Goal: Task Accomplishment & Management: Manage account settings

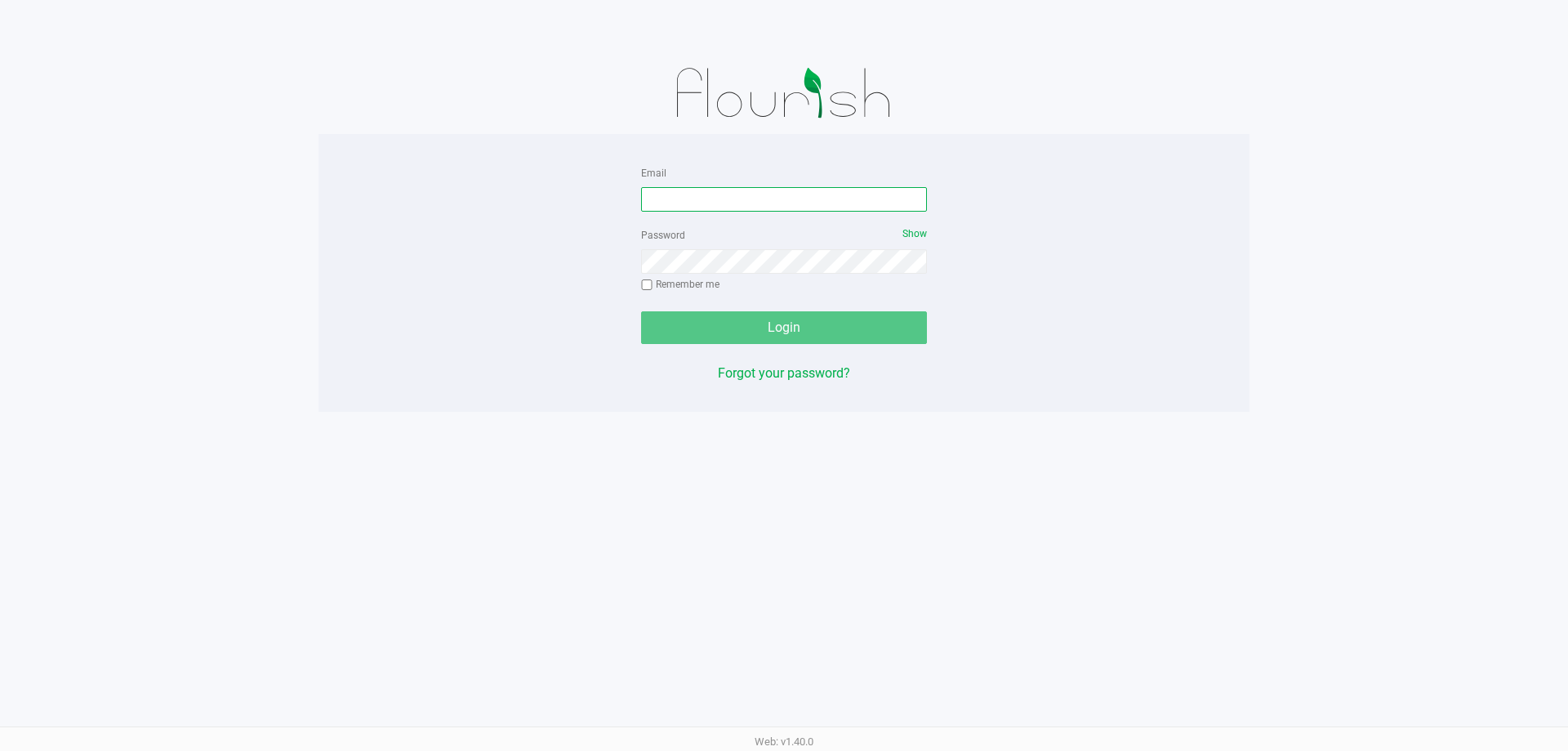
click at [677, 192] on input "Email" at bounding box center [784, 199] width 286 height 25
type input "[EMAIL_ADDRESS][DOMAIN_NAME]"
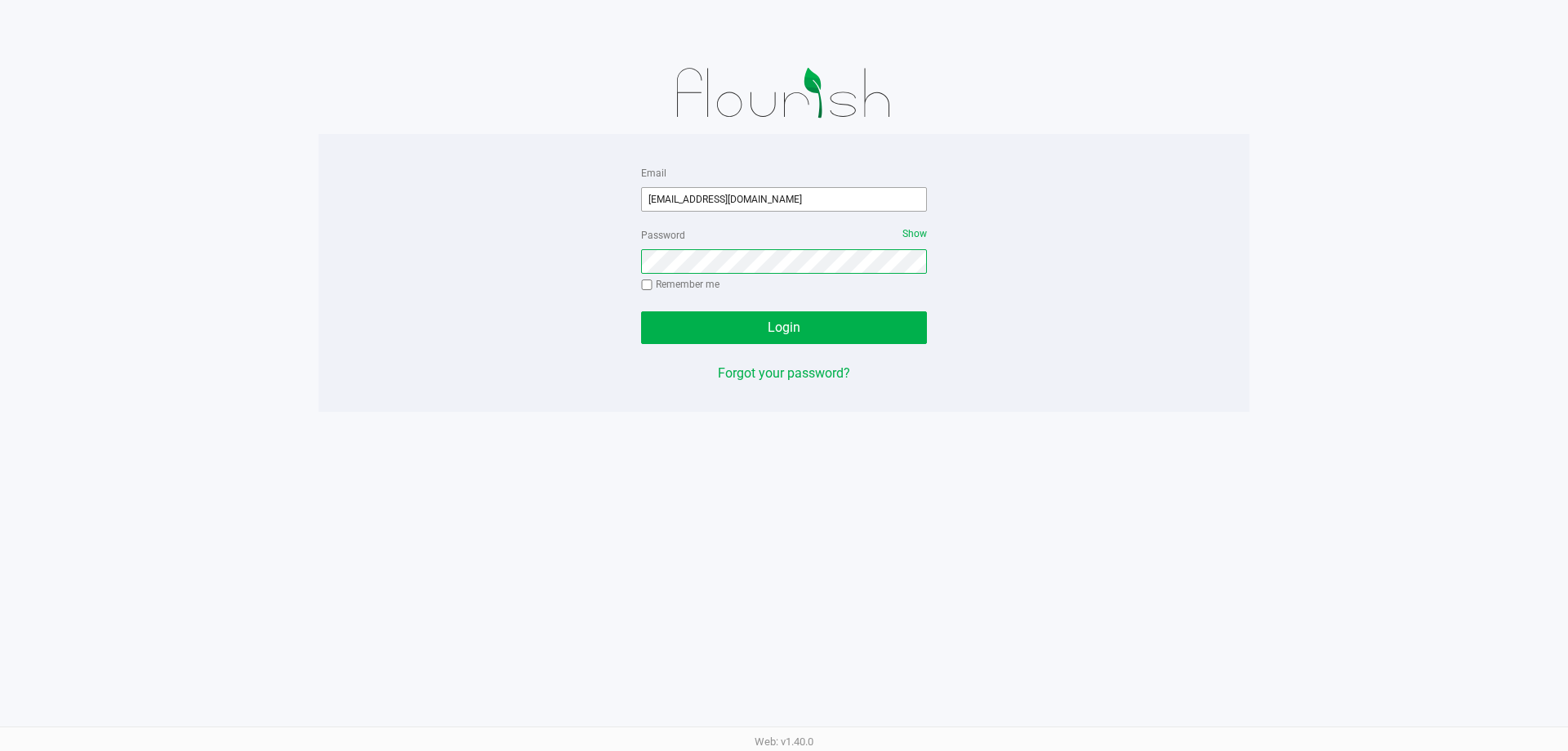
click at [641, 311] on button "Login" at bounding box center [784, 328] width 286 height 33
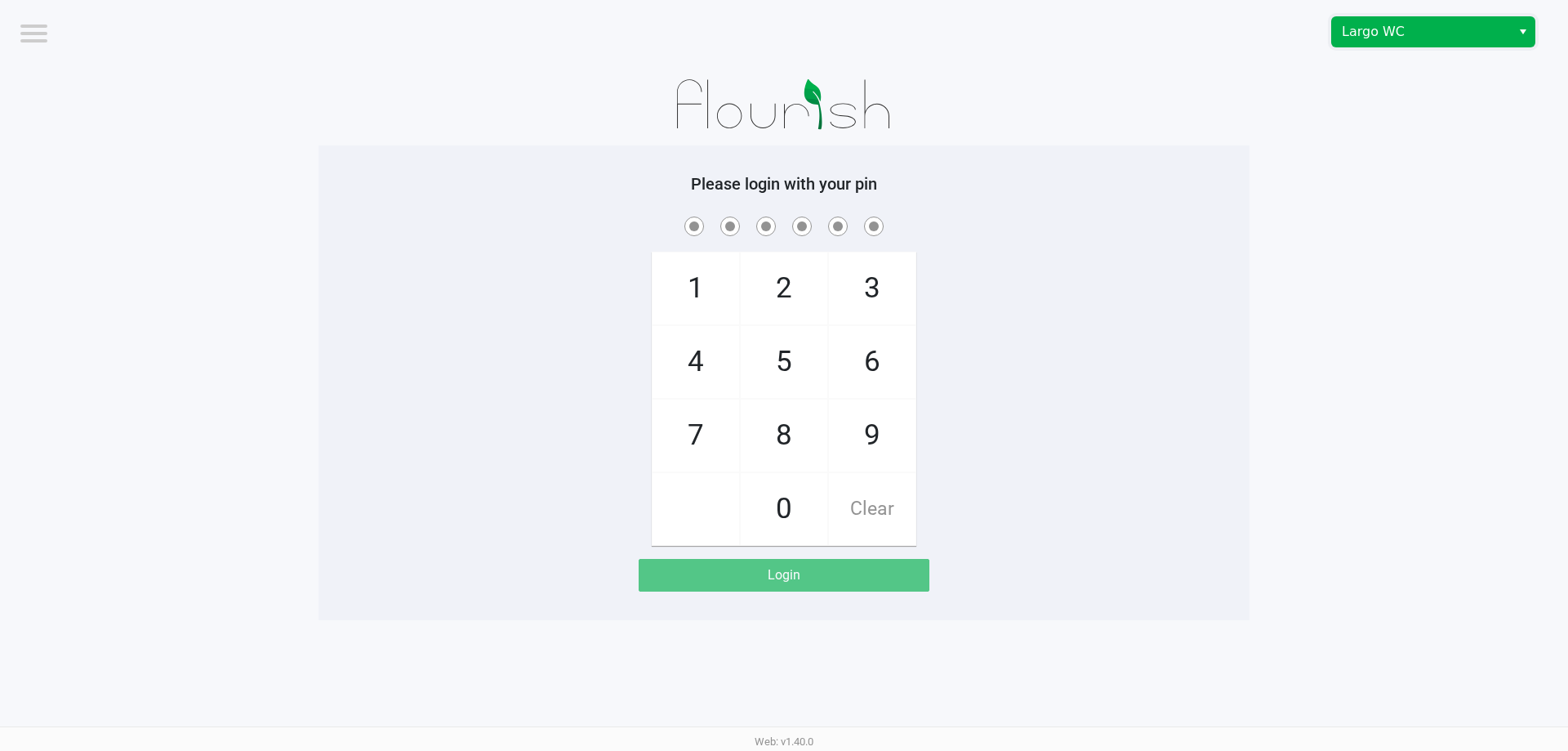
click at [1396, 44] on span "Largo WC" at bounding box center [1422, 32] width 179 height 29
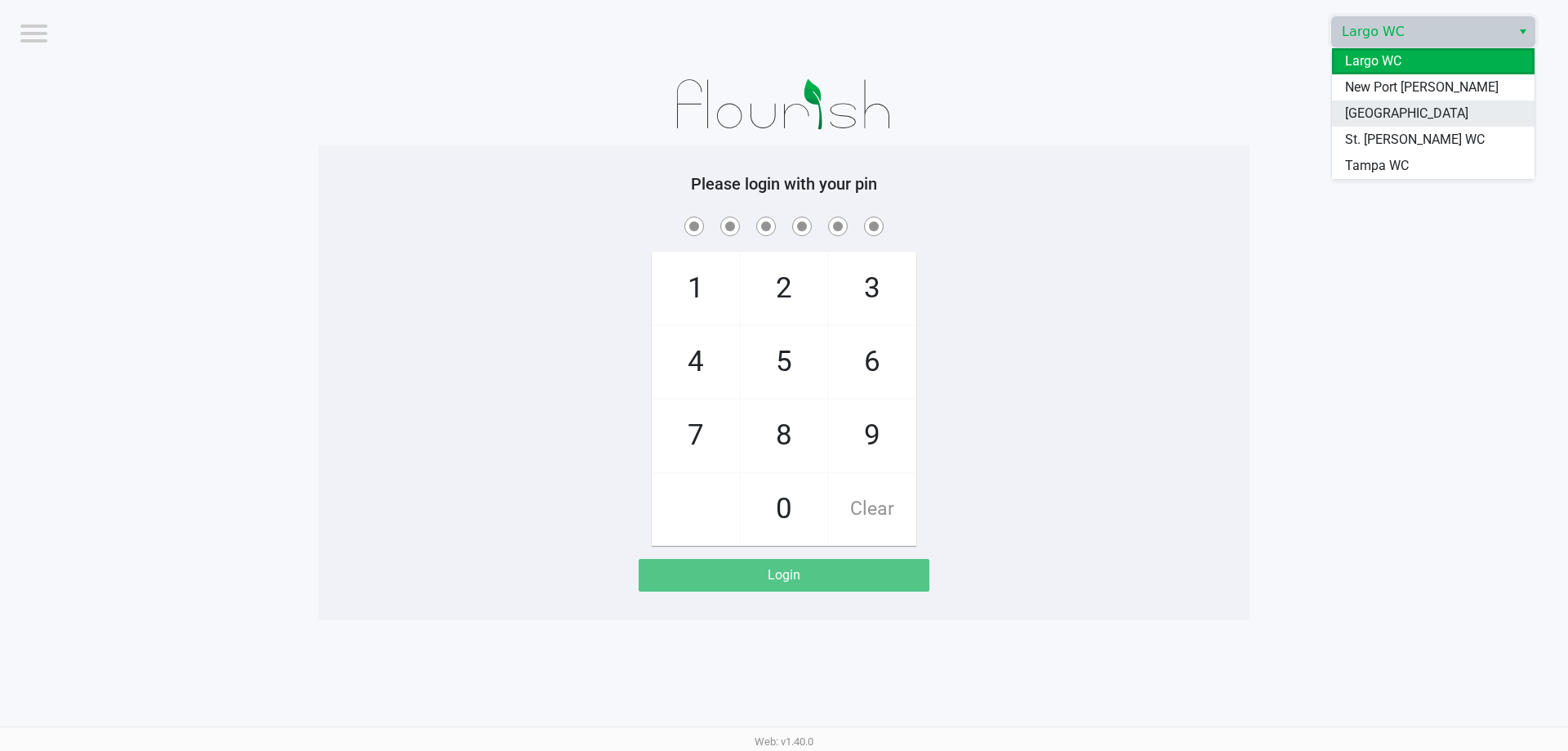
click at [1371, 117] on span "[GEOGRAPHIC_DATA]" at bounding box center [1407, 113] width 123 height 19
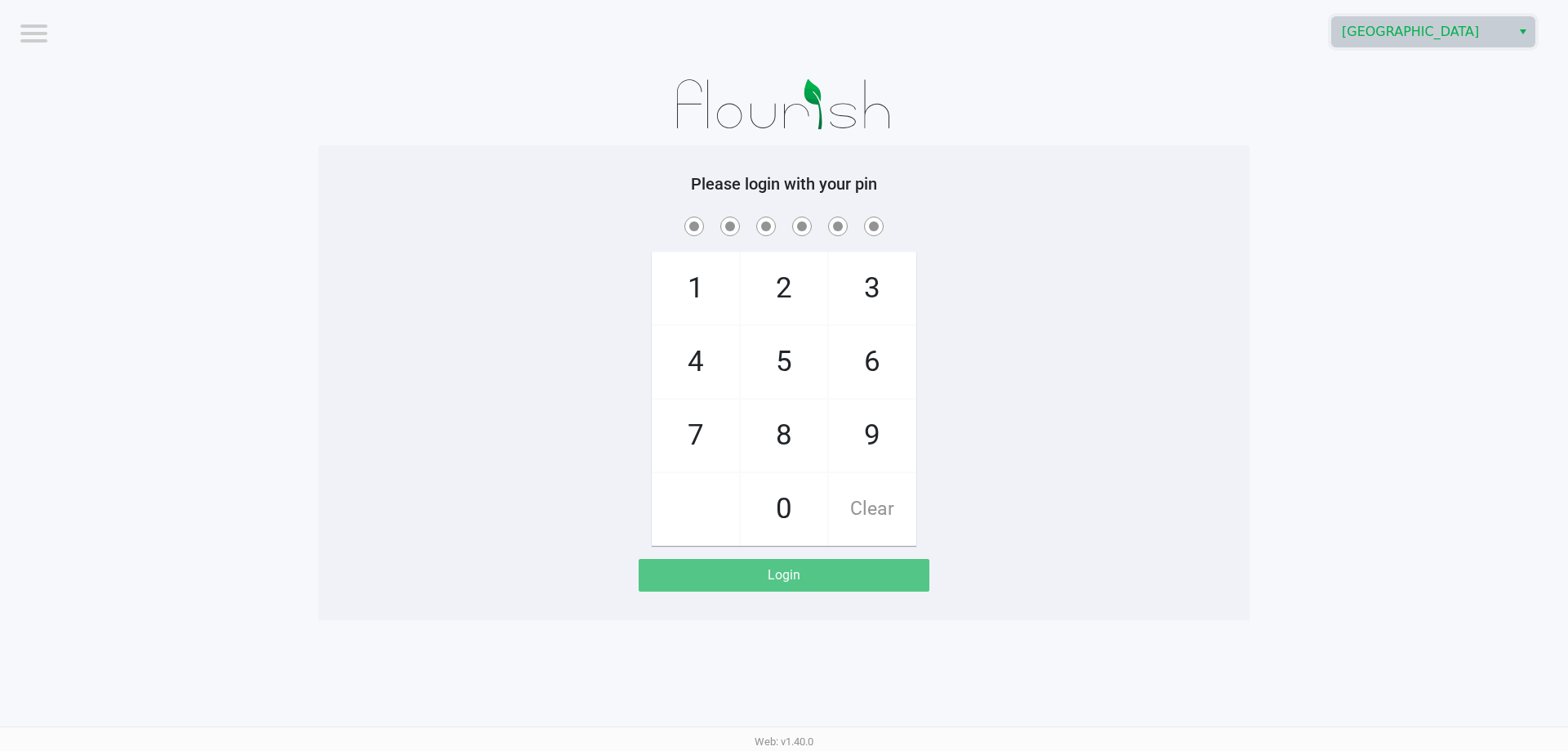
drag, startPoint x: 1026, startPoint y: 155, endPoint x: 955, endPoint y: 245, distance: 114.6
click at [1026, 156] on div "Please login with your pin 1 4 7 2 5 8 0 3 6 9 Clear Login" at bounding box center [784, 382] width 931 height 475
click at [881, 453] on span "9" at bounding box center [872, 435] width 87 height 72
checkbox input "true"
click at [787, 502] on span "0" at bounding box center [784, 508] width 87 height 72
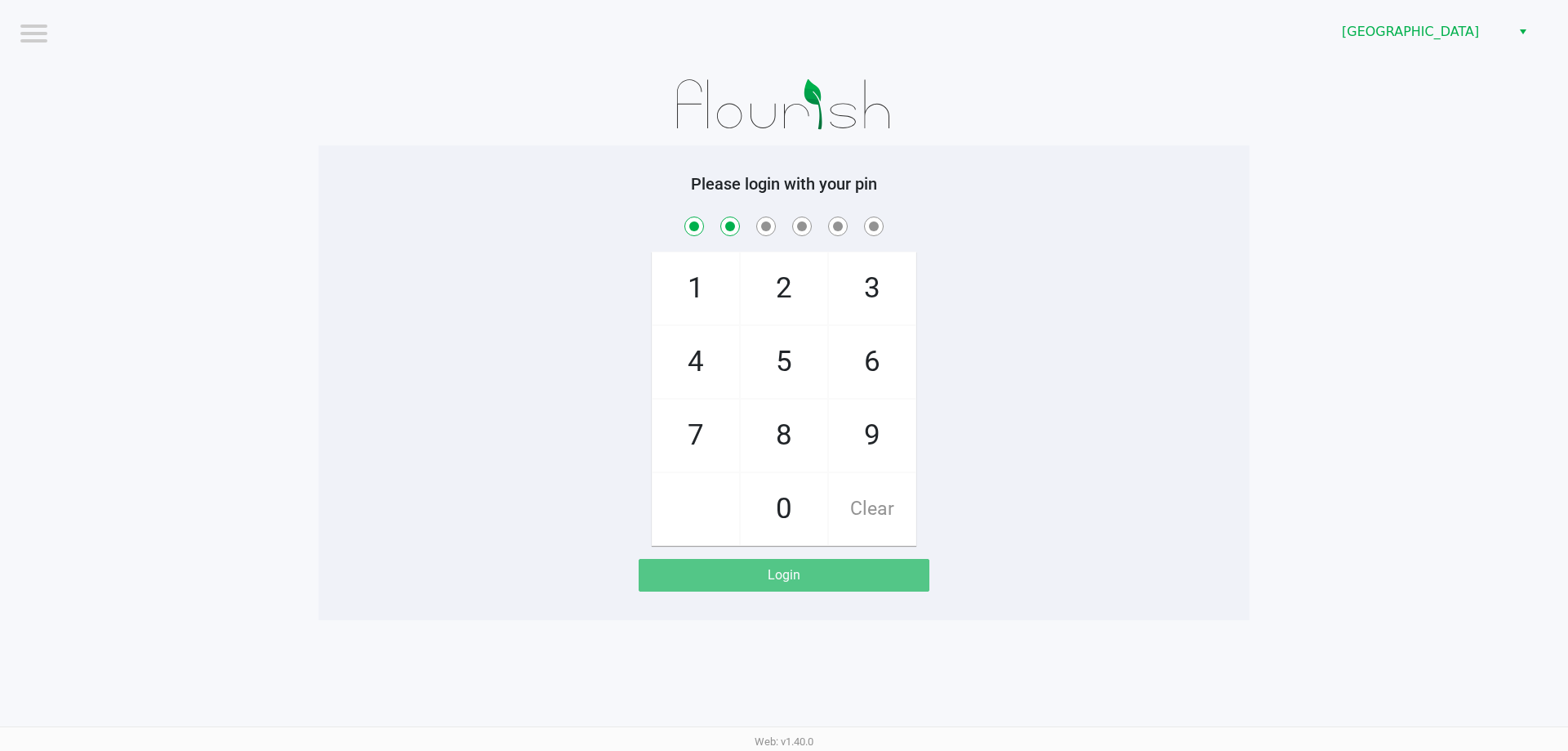
checkbox input "true"
click at [801, 358] on span "5" at bounding box center [784, 361] width 87 height 72
checkbox input "true"
click at [871, 299] on span "3" at bounding box center [872, 288] width 87 height 72
checkbox input "true"
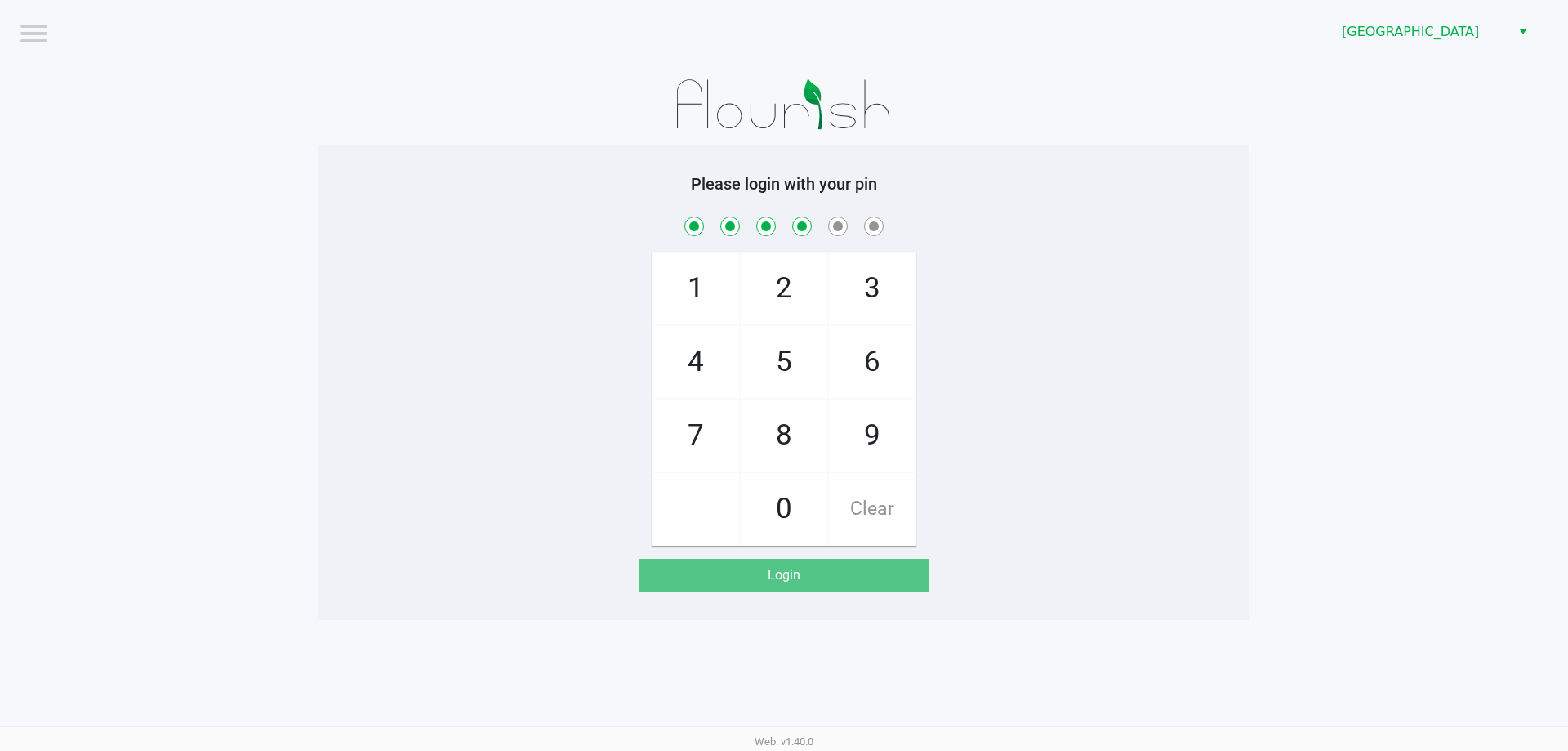
drag, startPoint x: 857, startPoint y: 441, endPoint x: 723, endPoint y: 513, distance: 152.1
click at [856, 441] on span "9" at bounding box center [872, 435] width 87 height 72
checkbox input "true"
click at [722, 514] on span at bounding box center [695, 508] width 87 height 72
click at [871, 504] on span "Clear" at bounding box center [872, 508] width 87 height 72
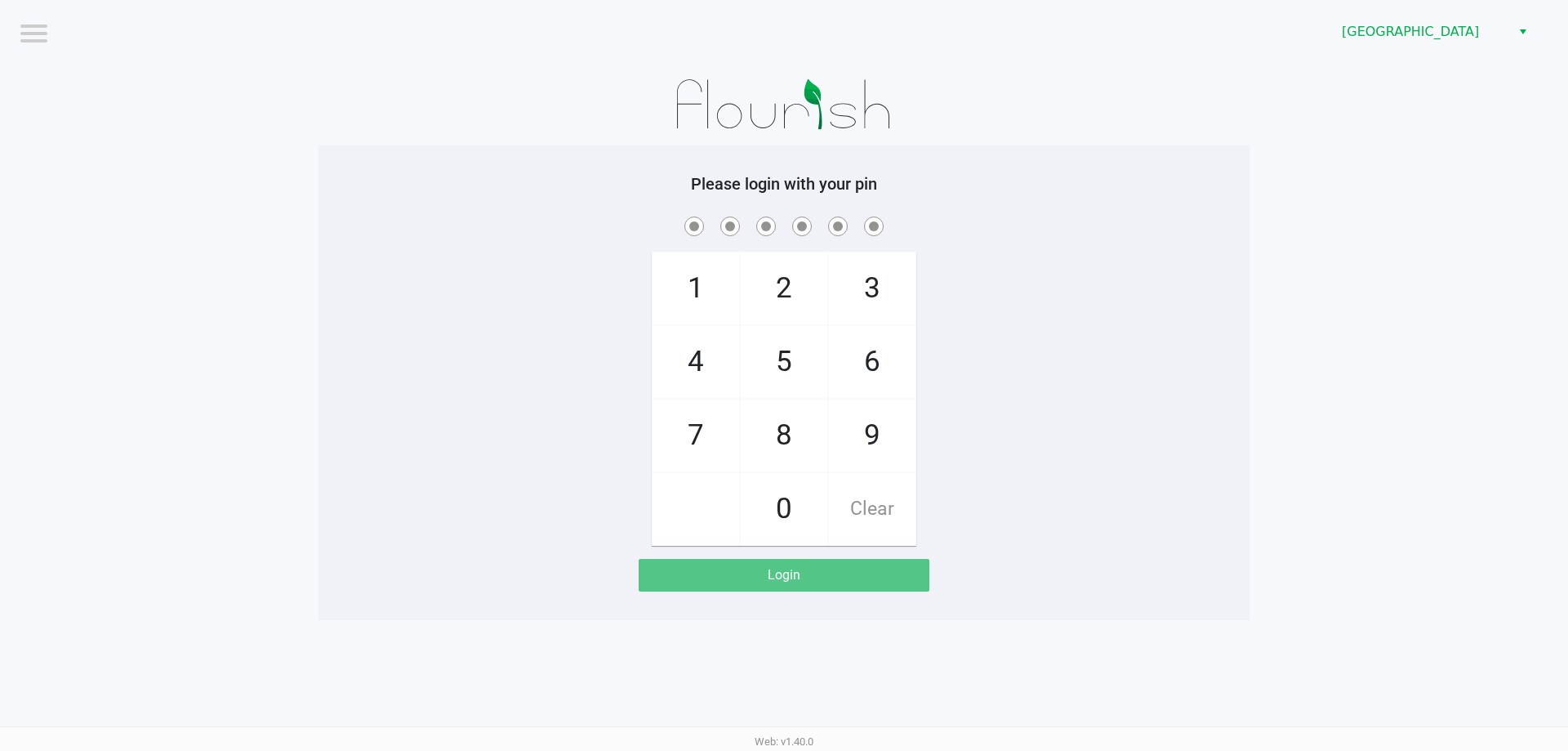
checkbox input "false"
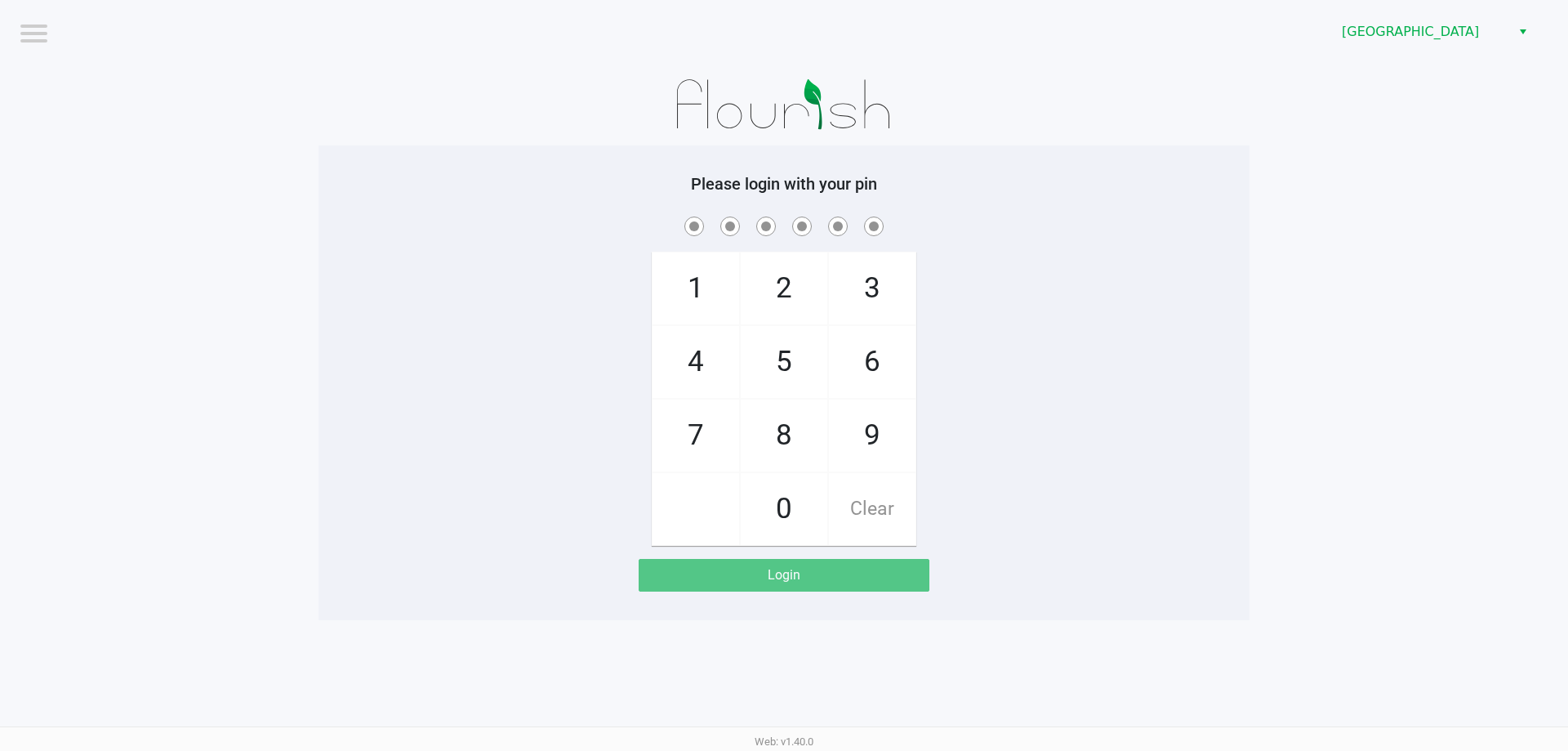
drag, startPoint x: 860, startPoint y: 433, endPoint x: 777, endPoint y: 493, distance: 102.4
click at [860, 434] on span "9" at bounding box center [872, 435] width 87 height 72
checkbox input "true"
click at [783, 492] on span "0" at bounding box center [784, 508] width 87 height 72
checkbox input "true"
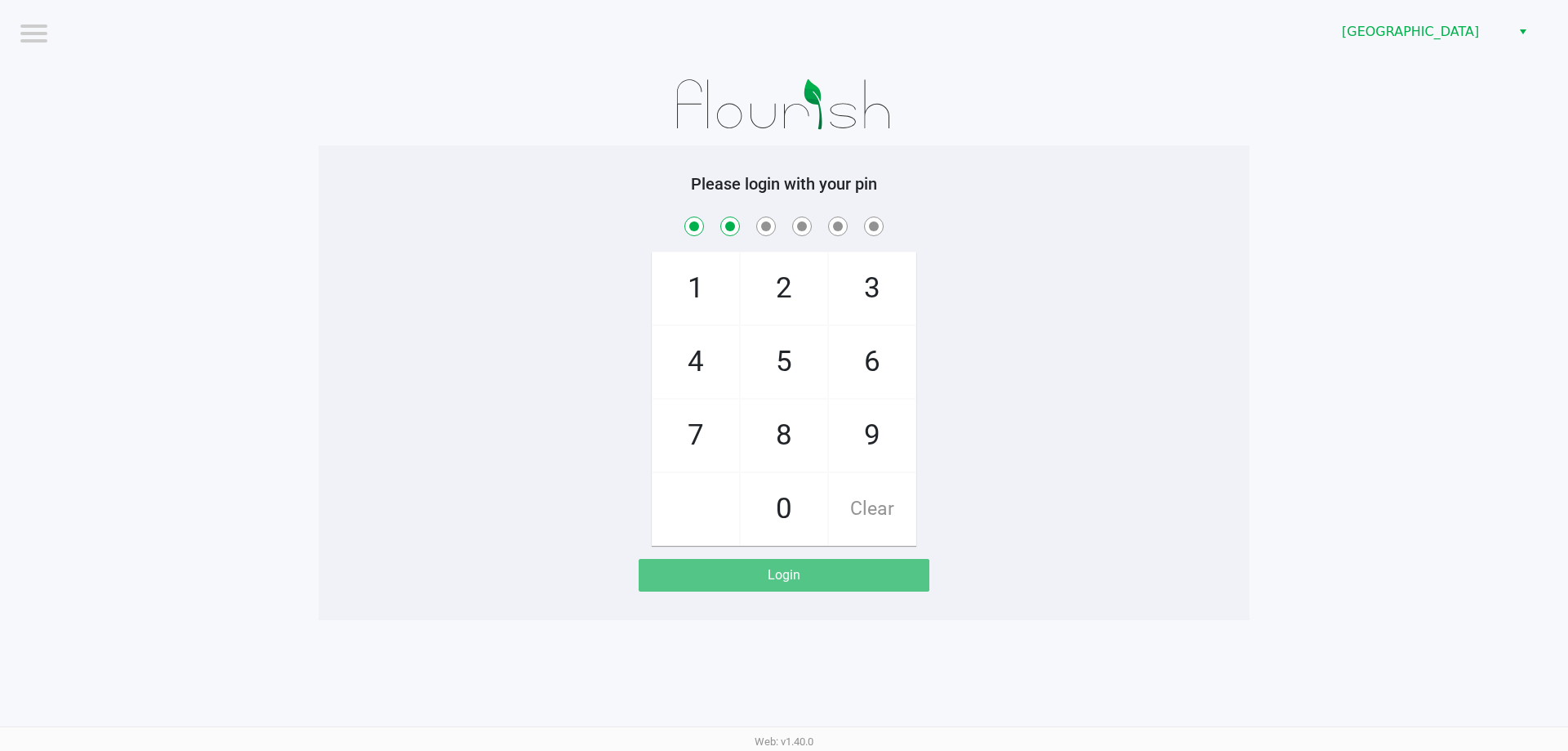
click at [796, 379] on span "5" at bounding box center [784, 361] width 87 height 72
checkbox input "true"
click at [858, 285] on span "3" at bounding box center [872, 288] width 87 height 72
checkbox input "true"
click at [857, 424] on span "9" at bounding box center [872, 435] width 87 height 72
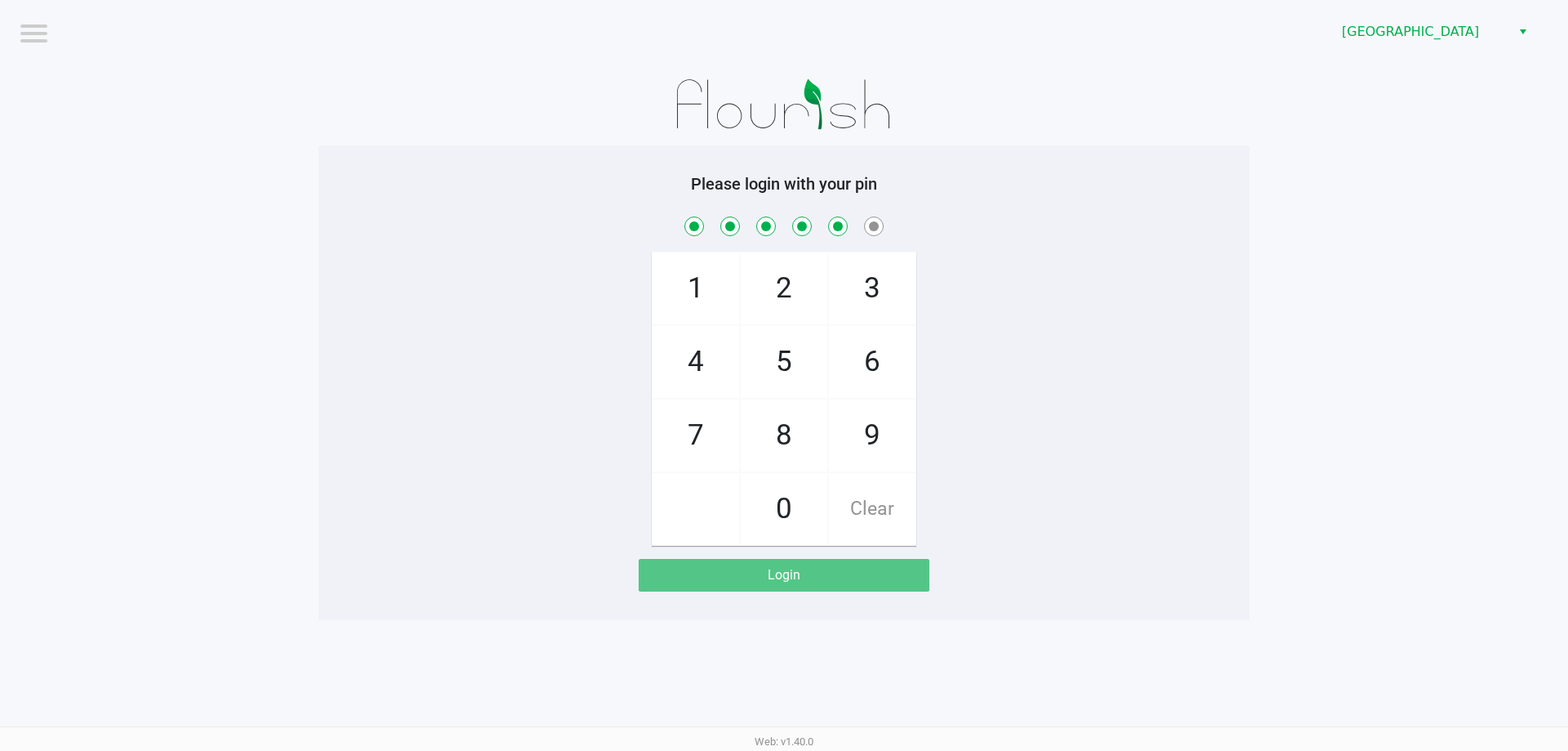
checkbox input "true"
click at [793, 524] on span "0" at bounding box center [784, 508] width 87 height 72
checkbox input "true"
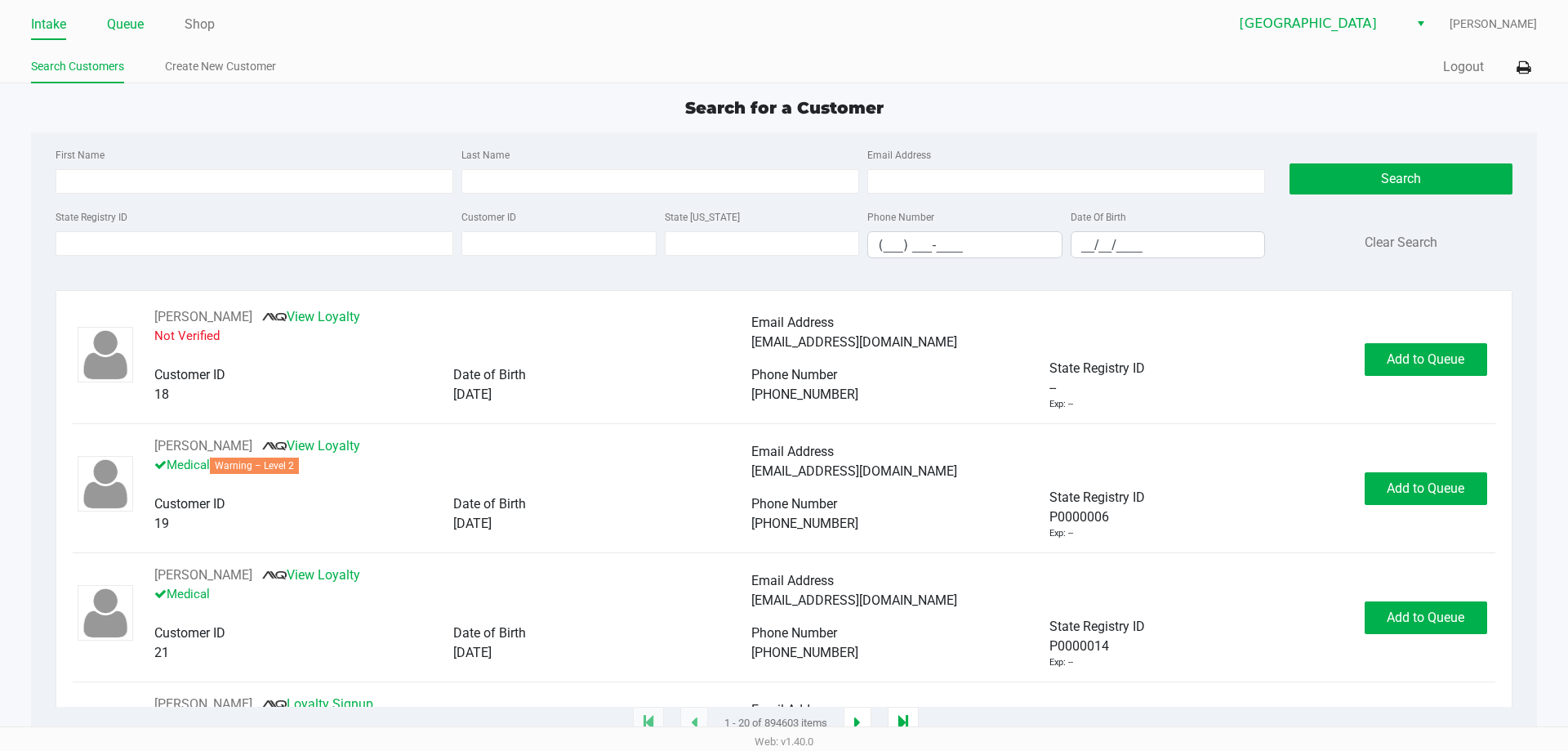
click at [120, 25] on link "Queue" at bounding box center [125, 24] width 36 height 23
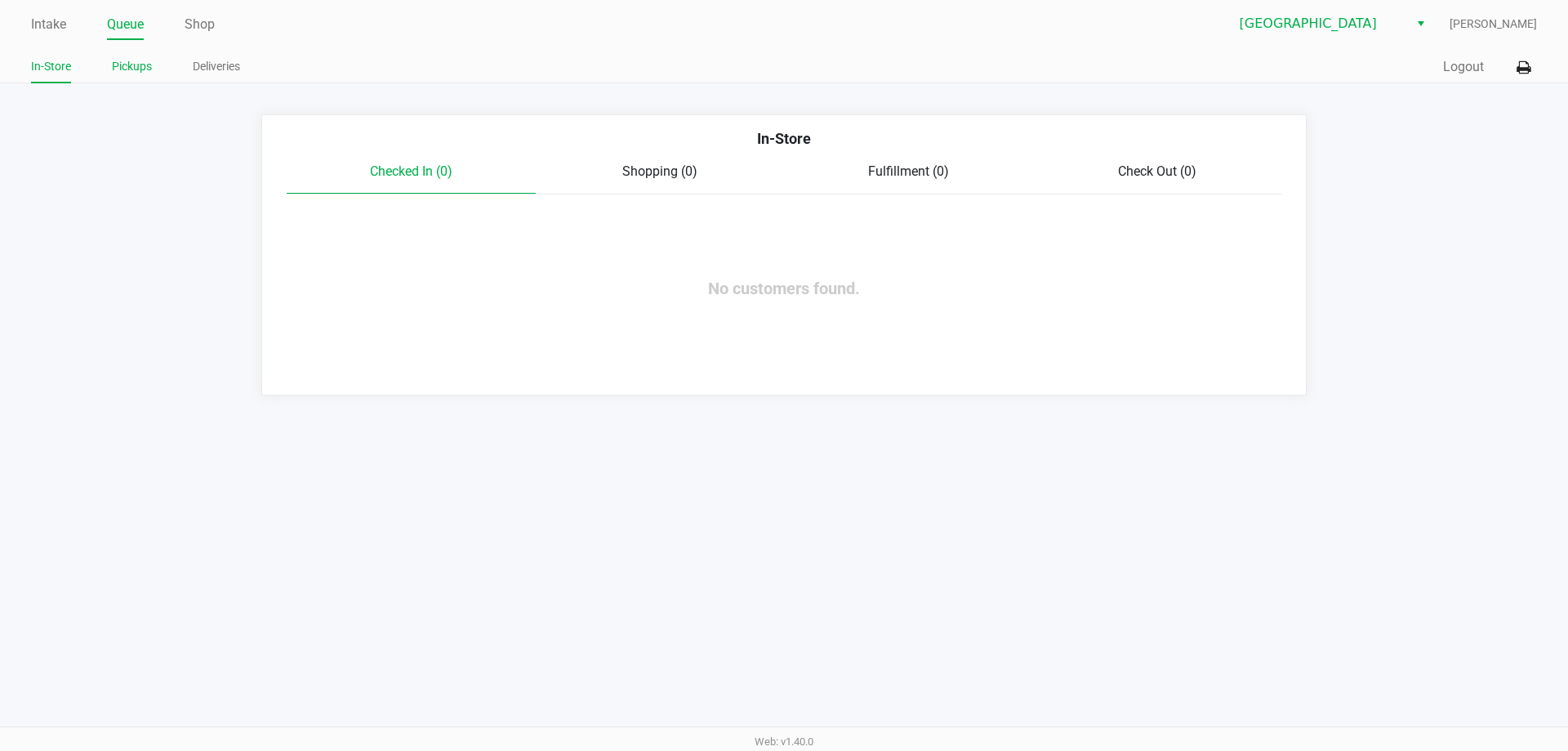
click at [115, 67] on link "Pickups" at bounding box center [132, 67] width 40 height 20
click at [1528, 69] on icon at bounding box center [1523, 68] width 14 height 12
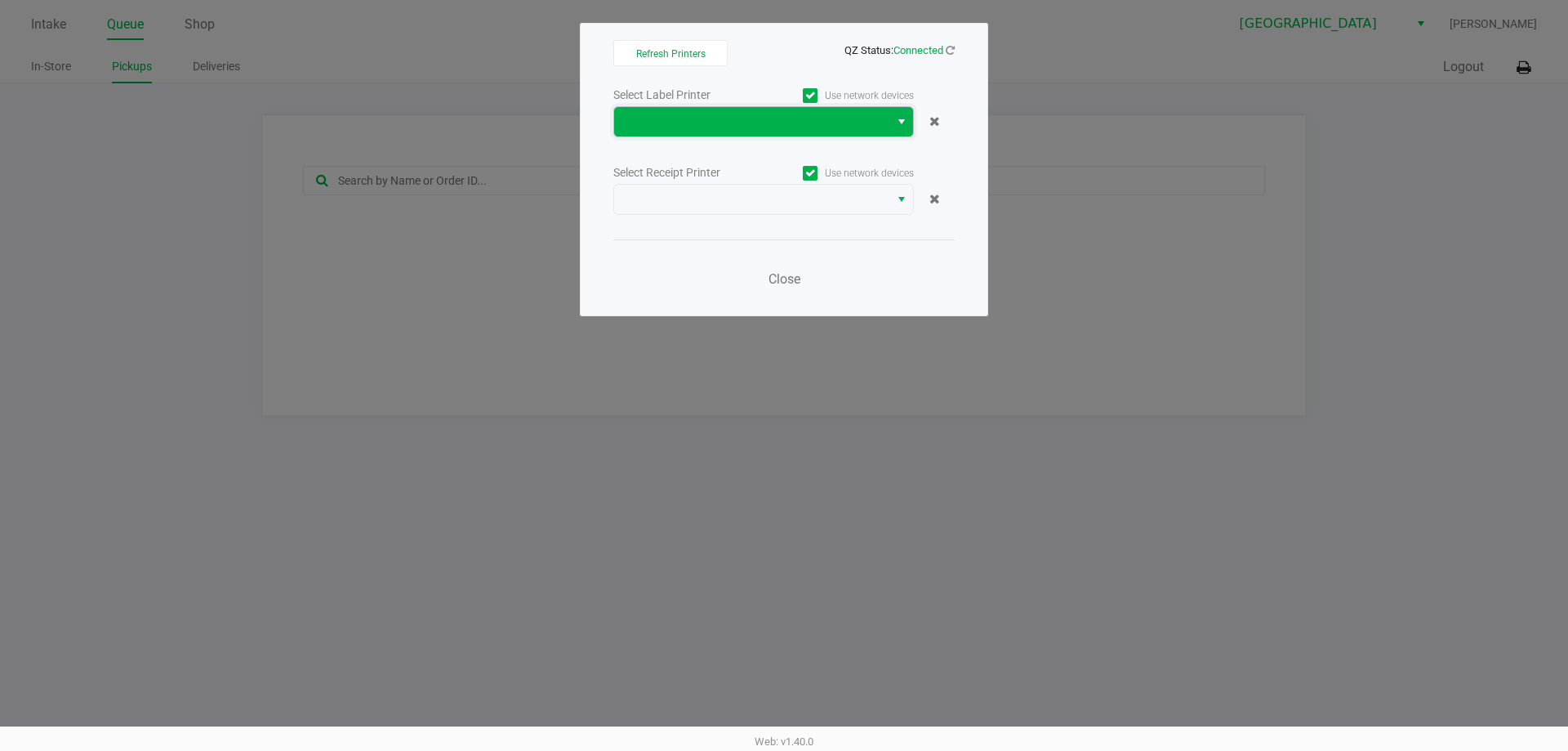
click at [656, 124] on span at bounding box center [752, 121] width 255 height 19
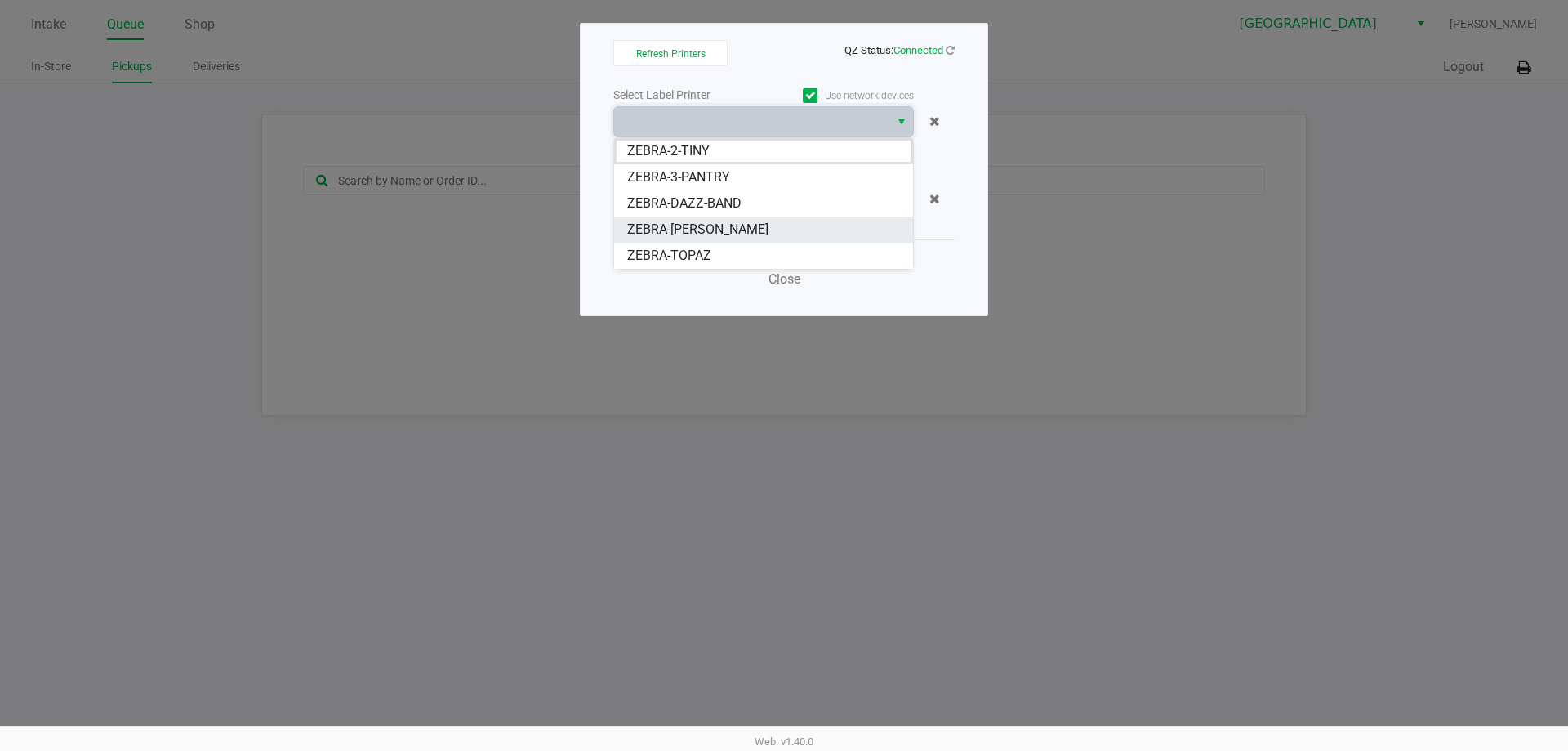
click at [689, 227] on span "ZEBRA-[PERSON_NAME]" at bounding box center [698, 229] width 141 height 19
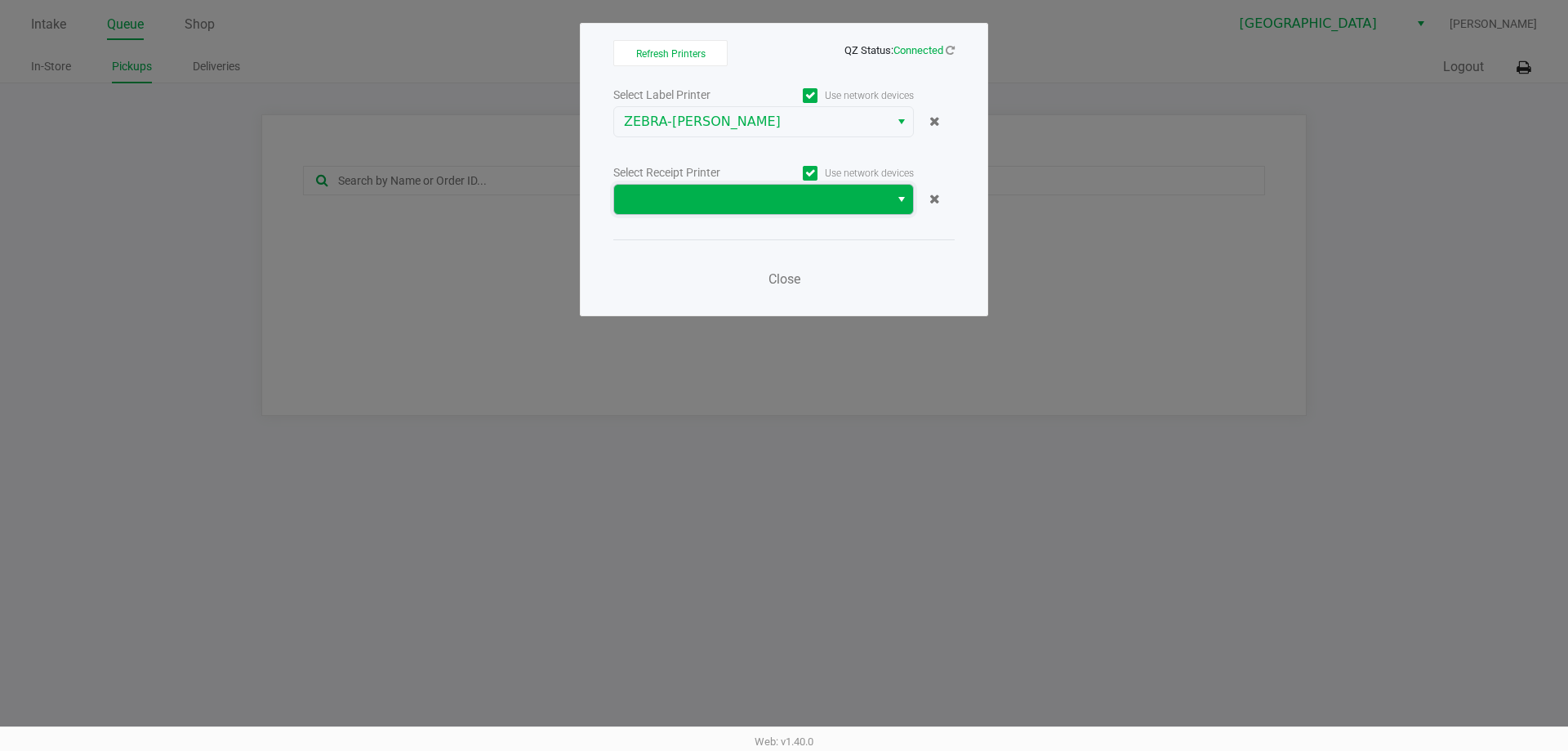
click at [687, 200] on span at bounding box center [752, 199] width 255 height 19
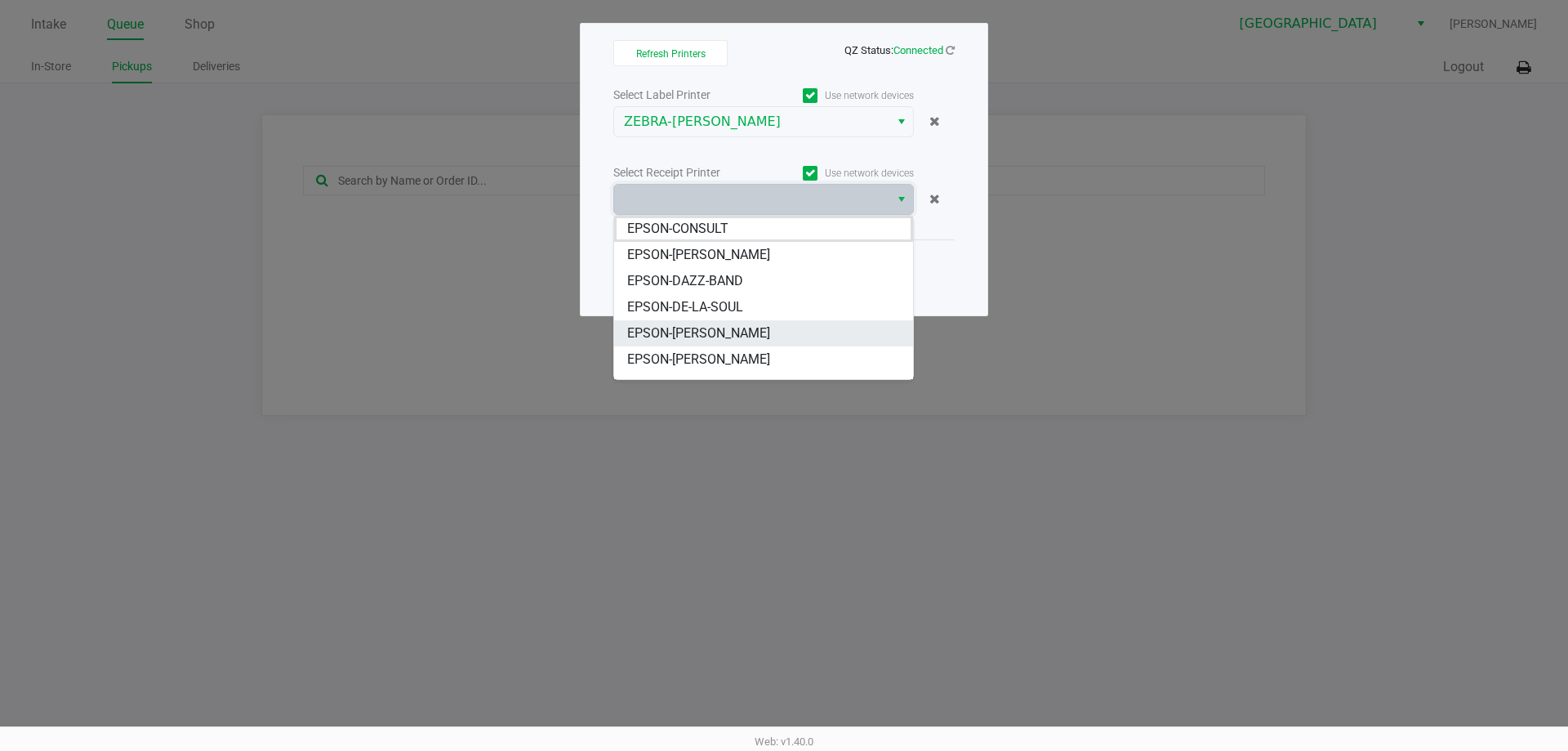
click at [761, 345] on li "EPSON-[PERSON_NAME]" at bounding box center [763, 333] width 299 height 26
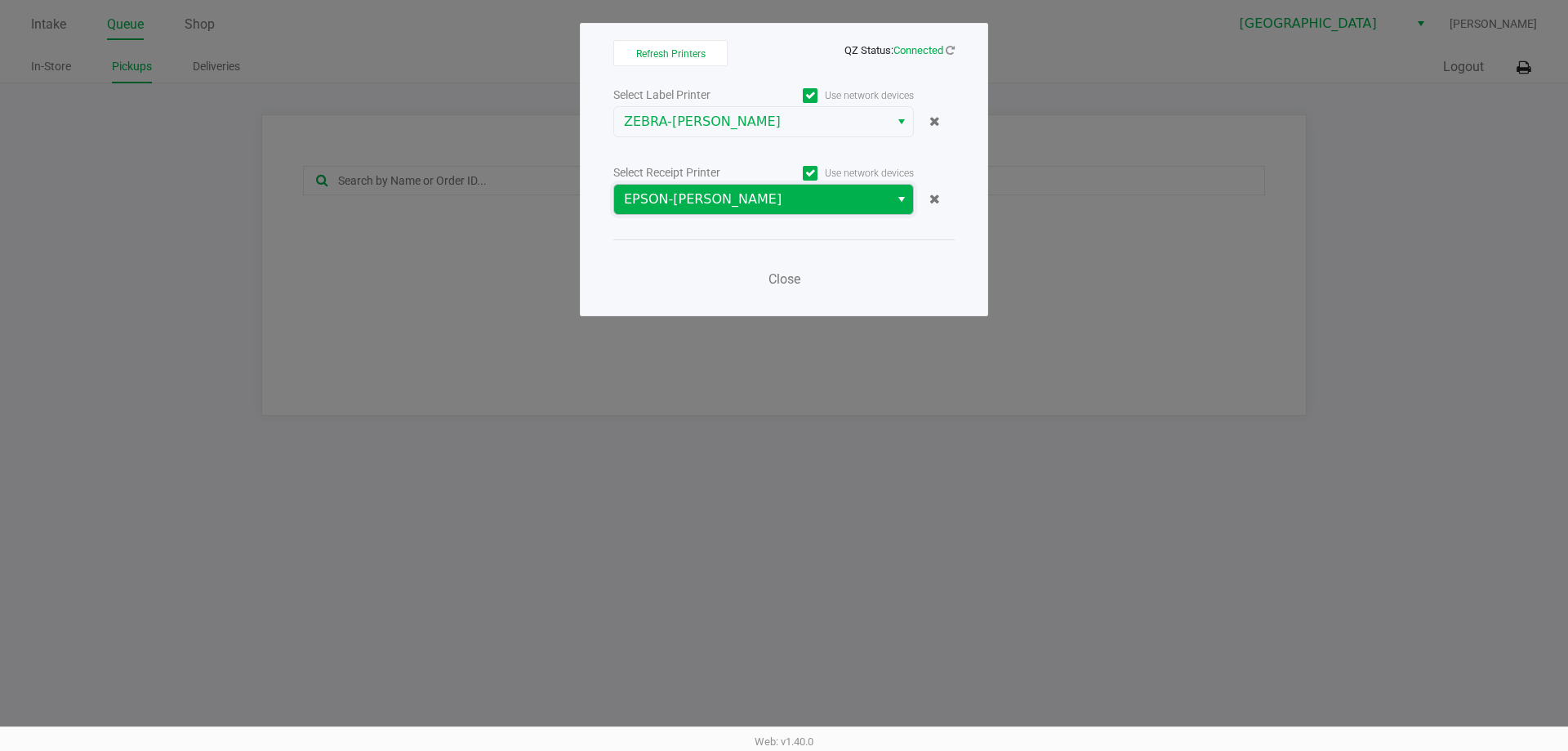
click at [738, 214] on span "EPSON-[PERSON_NAME]" at bounding box center [752, 199] width 275 height 29
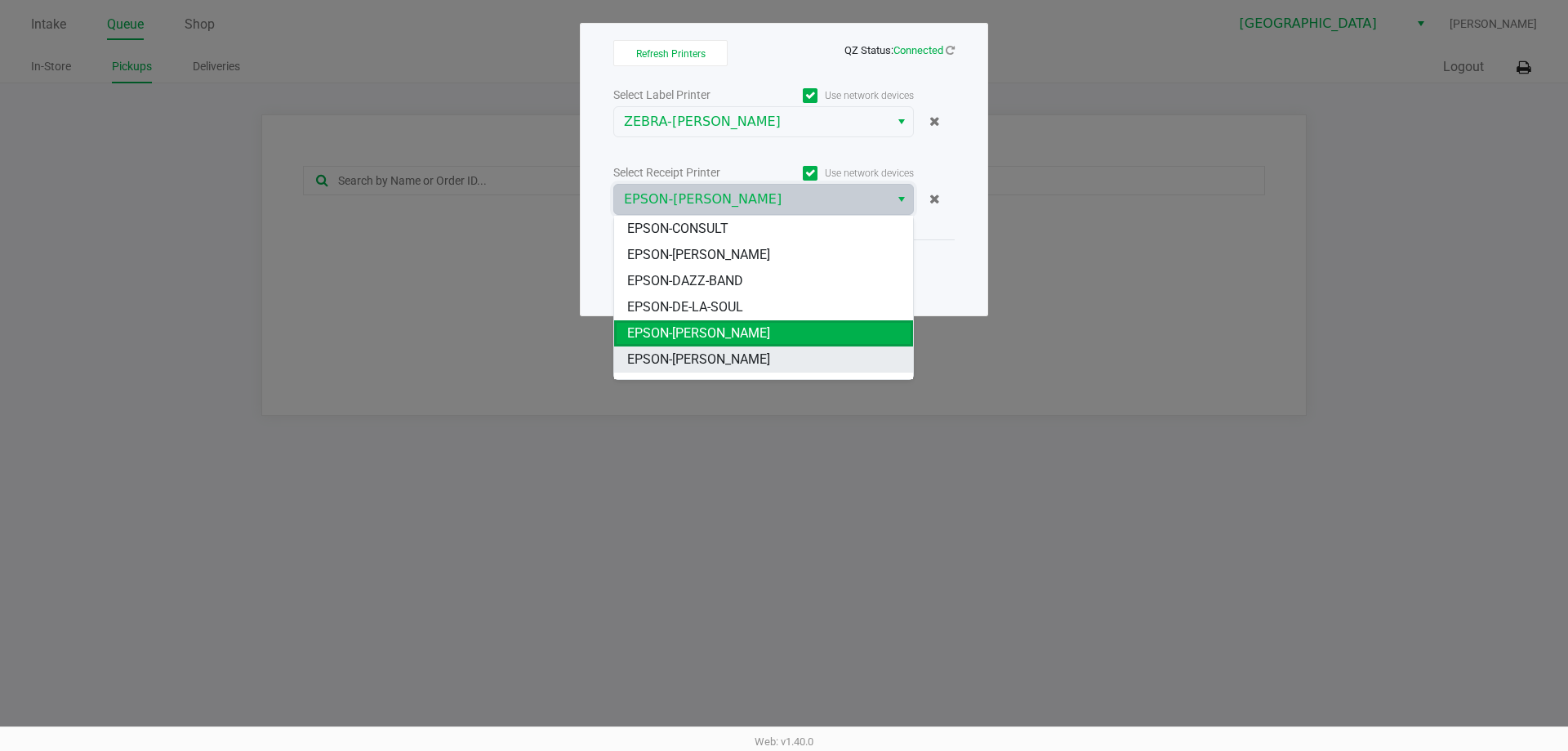
click at [747, 361] on span "EPSON-[PERSON_NAME]" at bounding box center [699, 359] width 143 height 19
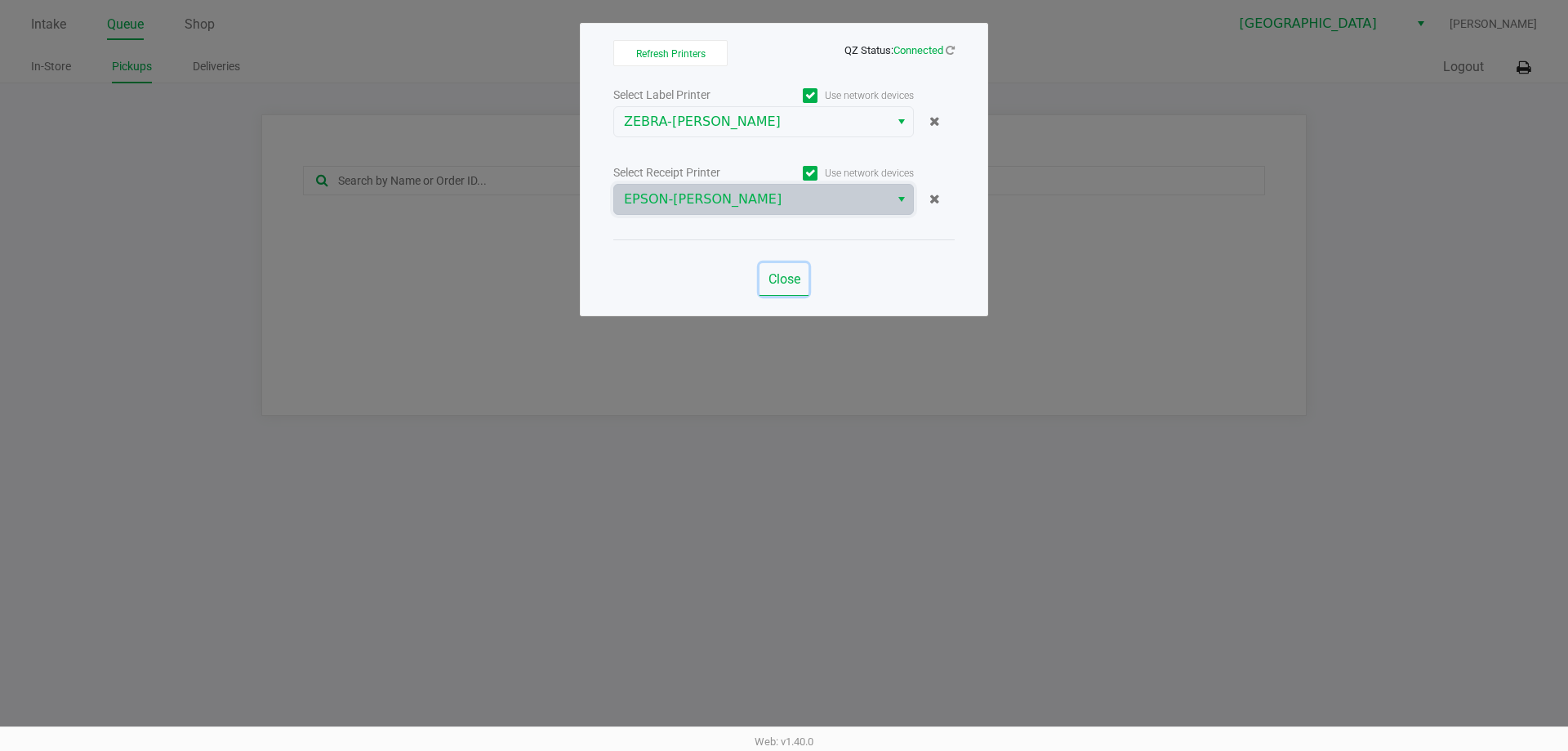
click at [790, 275] on span "Close" at bounding box center [784, 278] width 32 height 16
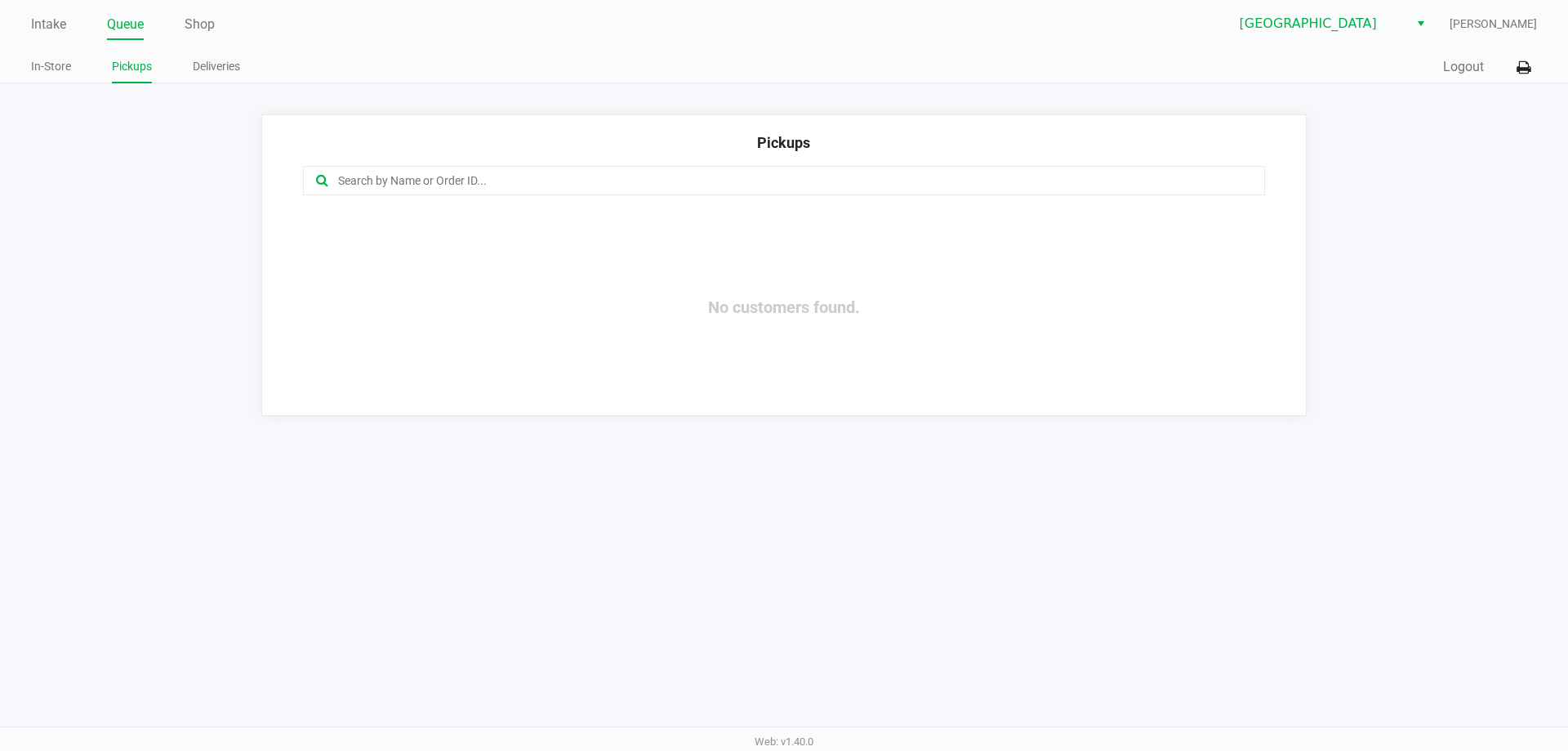
drag, startPoint x: 1535, startPoint y: 287, endPoint x: 1525, endPoint y: 177, distance: 110.5
click at [1533, 281] on app-pickups "Pickups No customers found." at bounding box center [784, 265] width 1568 height 301
click at [27, 20] on div "Intake Queue Shop [GEOGRAPHIC_DATA] WC [PERSON_NAME] In-Store Pickups Deliverie…" at bounding box center [784, 41] width 1568 height 83
click at [38, 21] on link "Intake" at bounding box center [48, 24] width 36 height 23
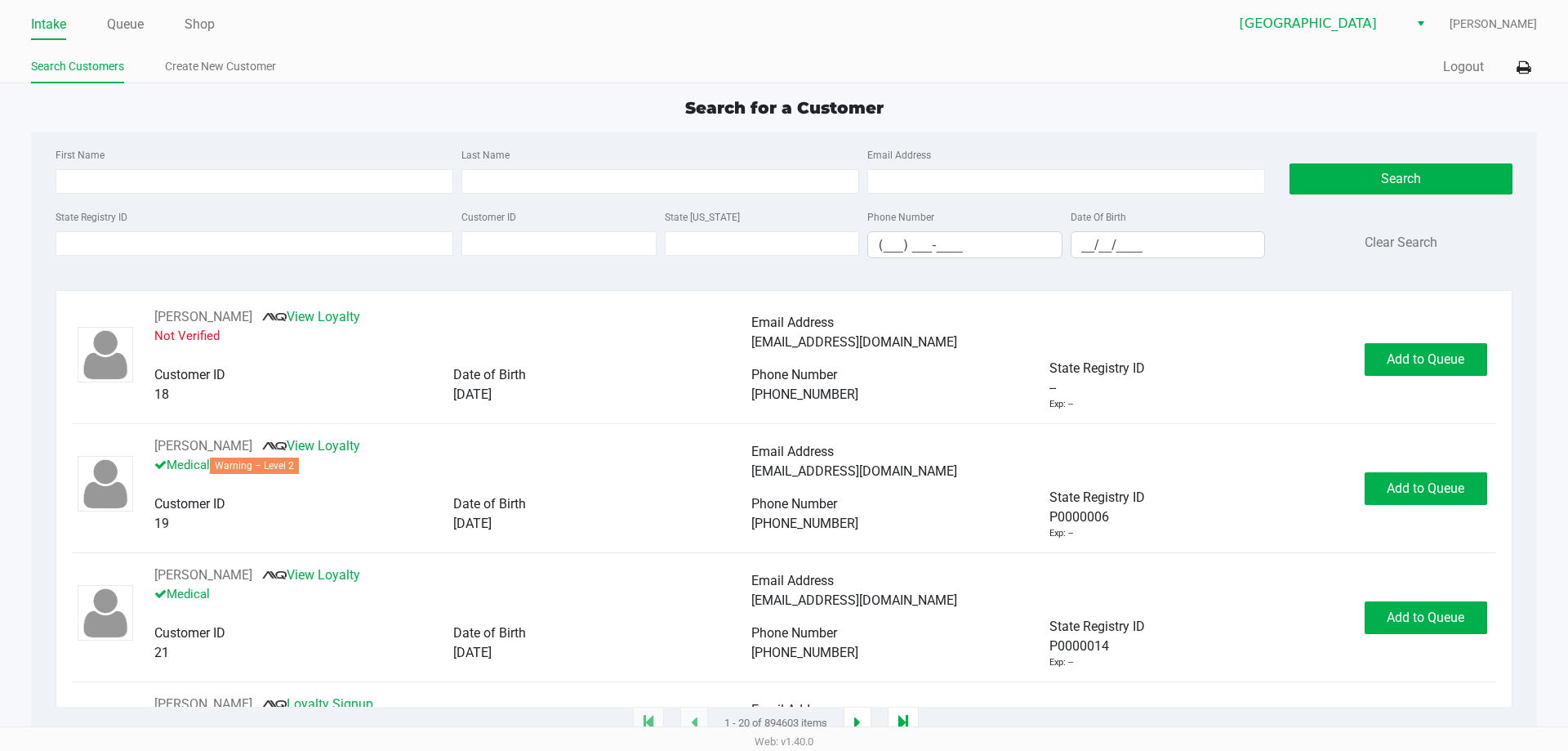
click at [1468, 56] on div "Quick Sale Logout" at bounding box center [1161, 67] width 753 height 30
click at [1459, 63] on button "Logout" at bounding box center [1463, 67] width 41 height 19
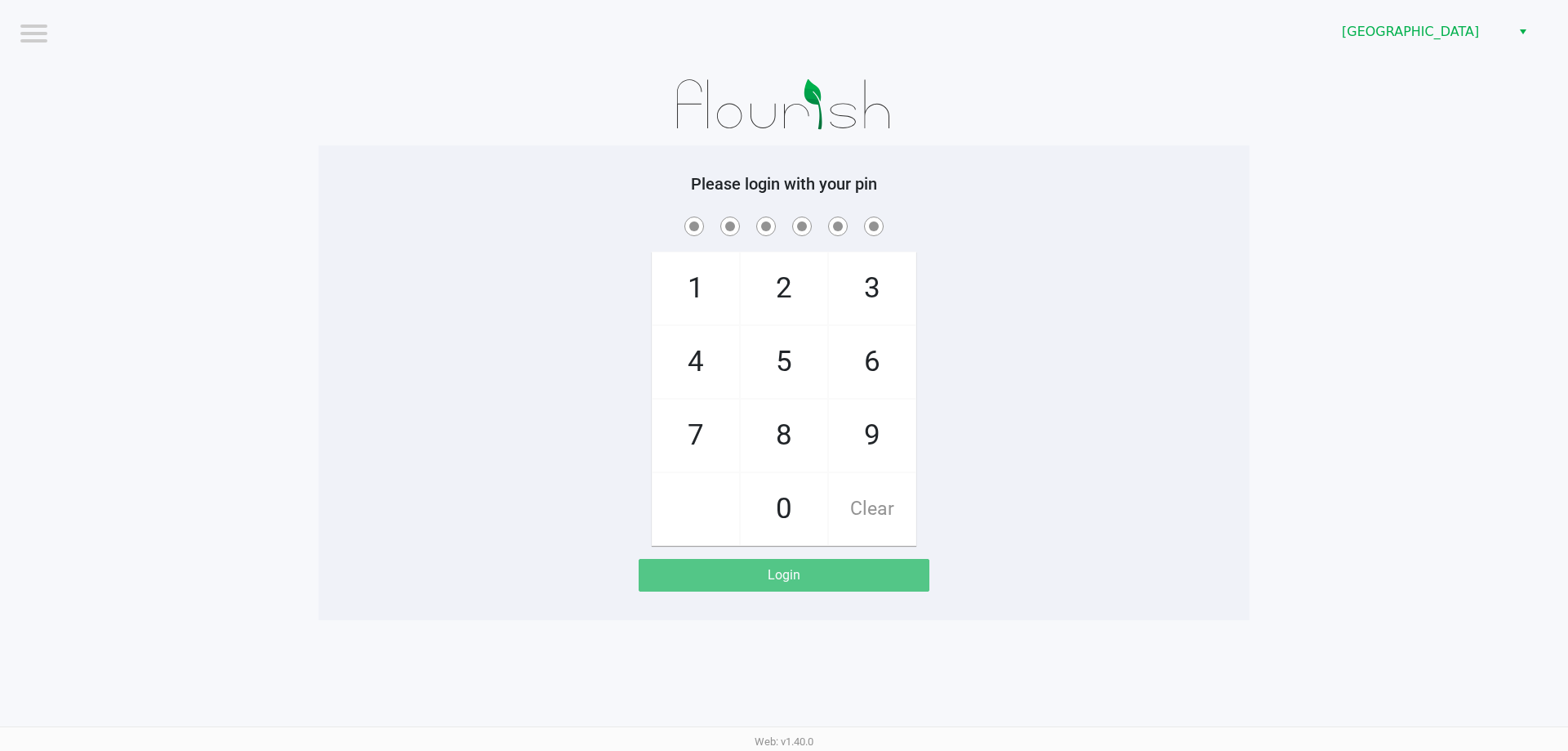
click at [1231, 225] on span at bounding box center [784, 226] width 907 height 26
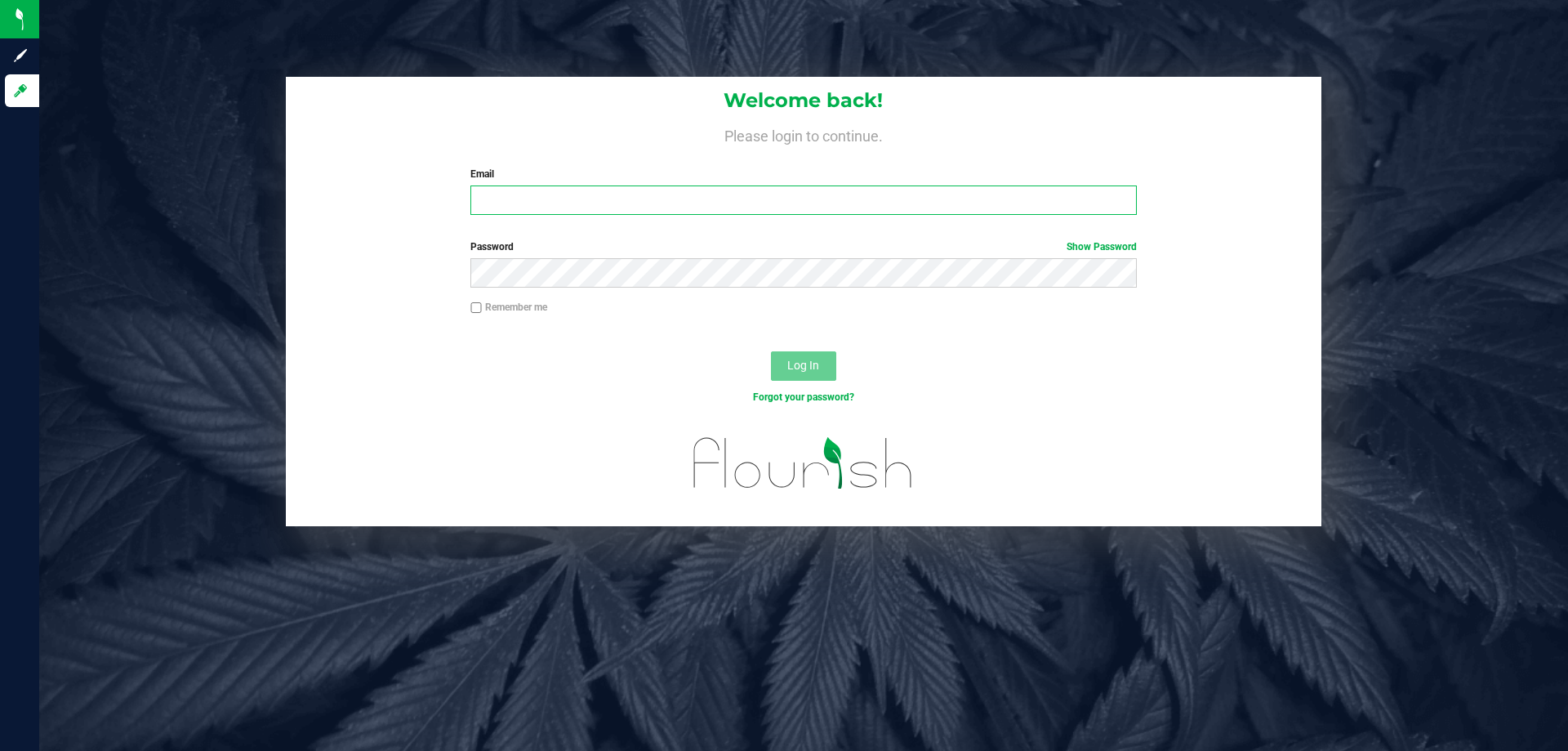
click at [535, 187] on input "Email" at bounding box center [804, 200] width 666 height 29
type input "rcombs@liveparallel.com"
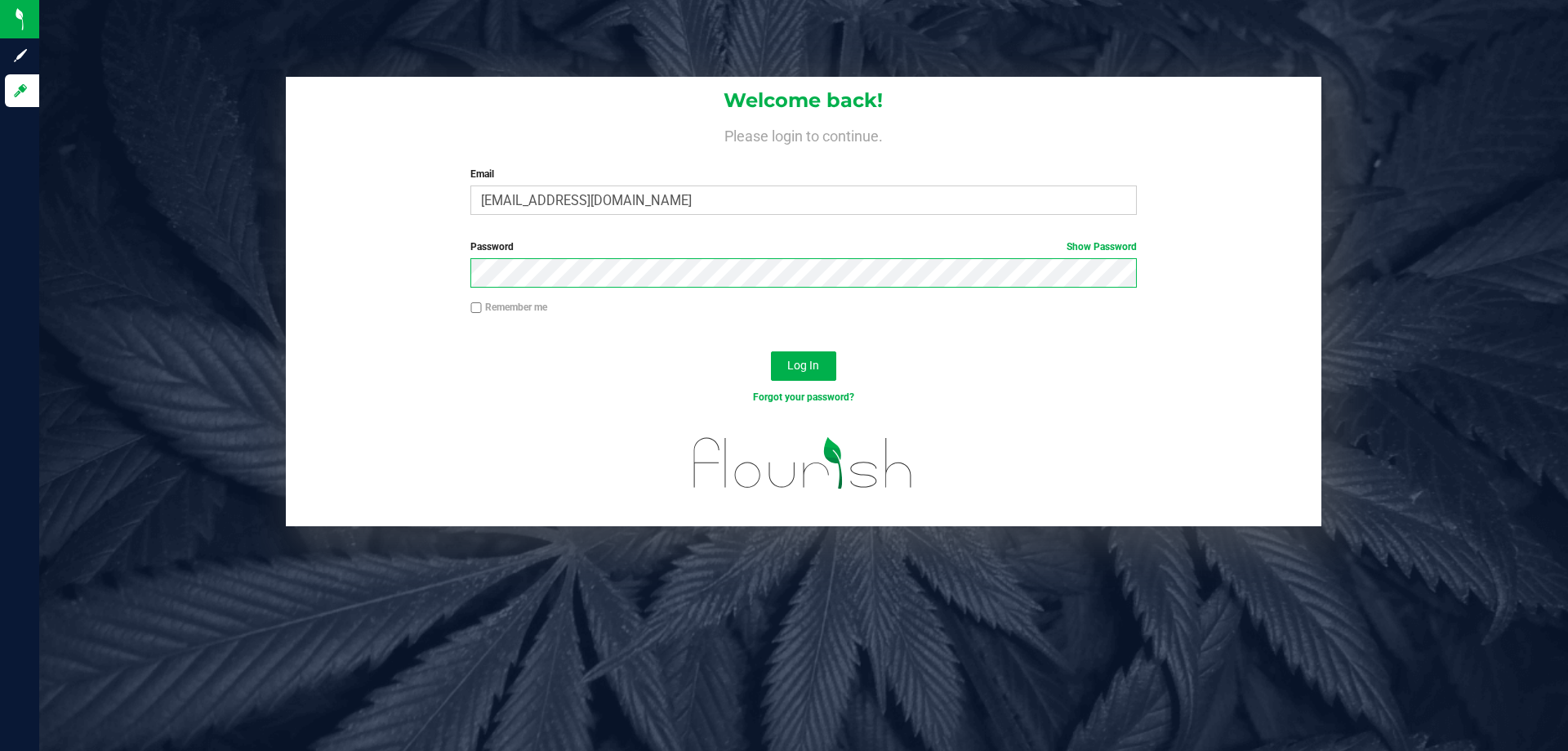
click at [771, 351] on button "Log In" at bounding box center [804, 366] width 66 height 29
